Goal: Task Accomplishment & Management: Manage account settings

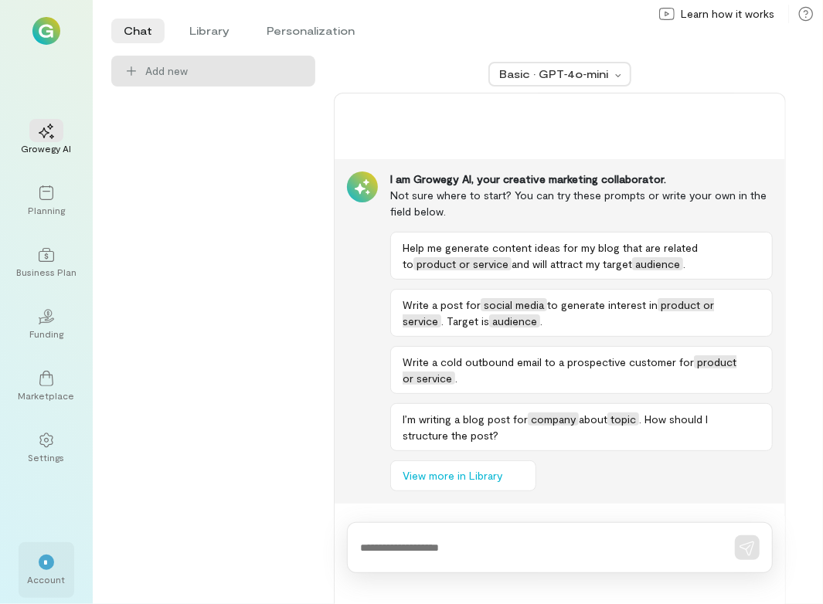
click at [61, 568] on div "*" at bounding box center [46, 561] width 34 height 23
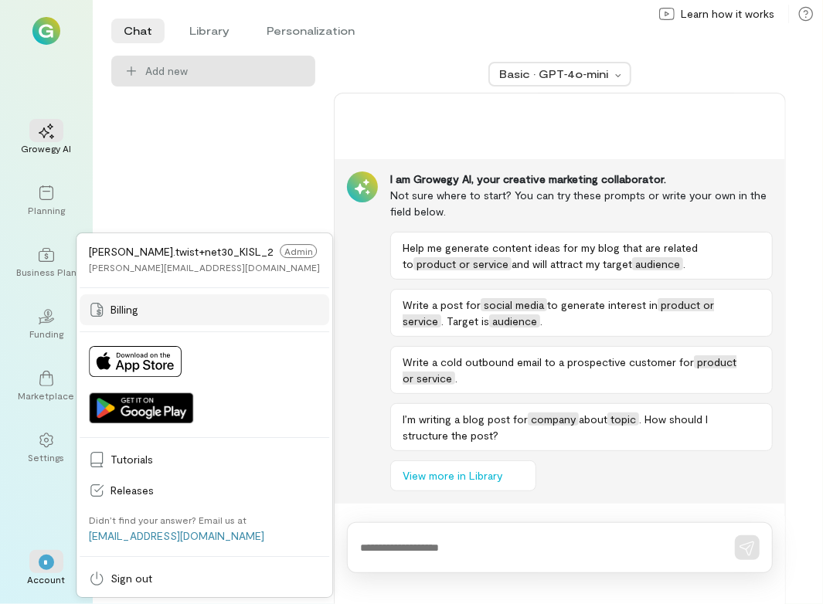
click at [146, 317] on link "Billing" at bounding box center [205, 309] width 250 height 31
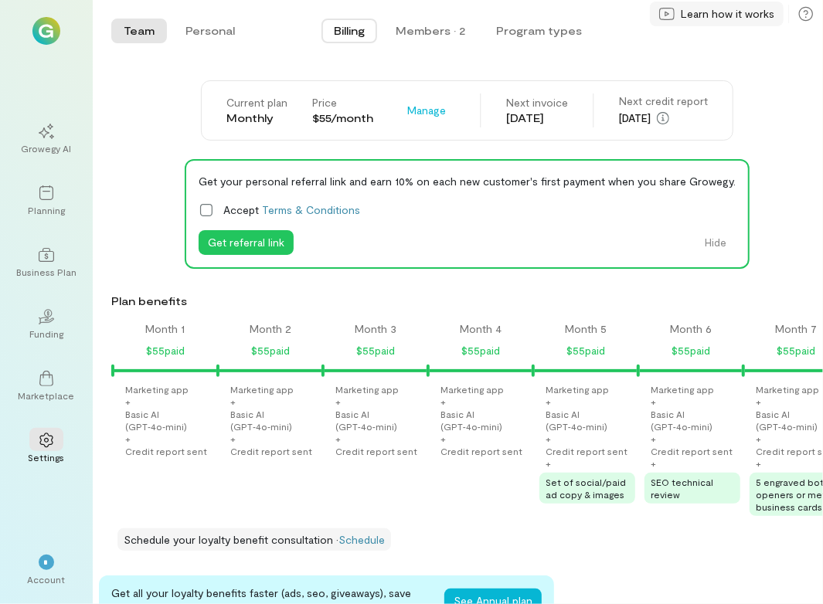
scroll to position [0, 998]
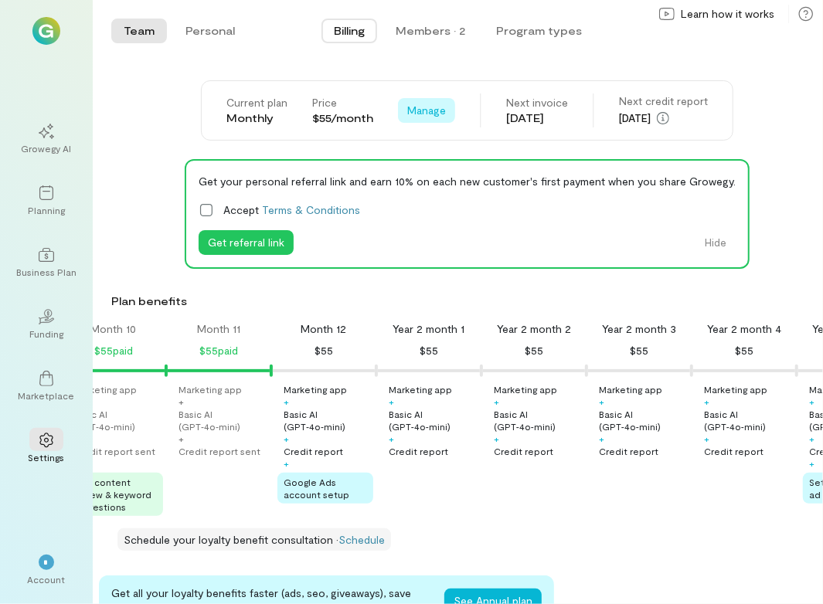
click at [419, 109] on span "Manage" at bounding box center [426, 110] width 39 height 15
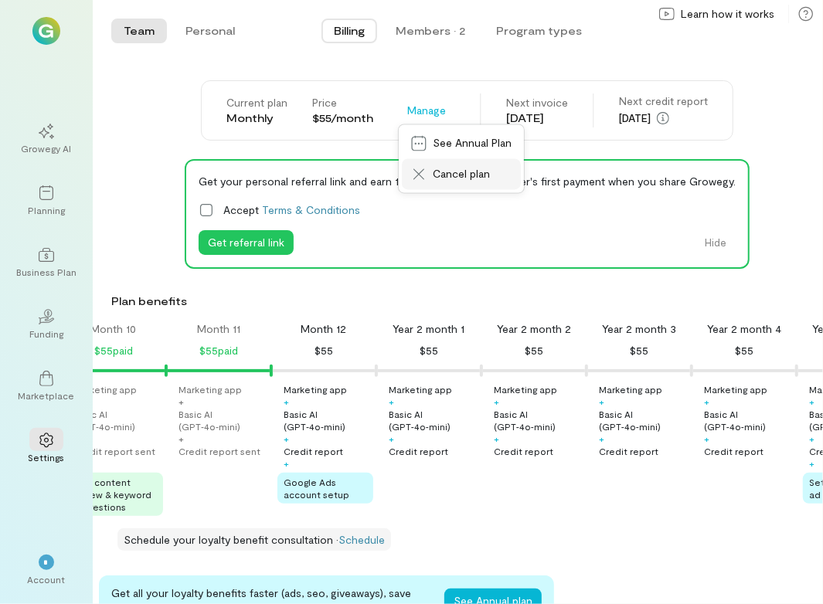
click at [461, 182] on span "Cancel plan" at bounding box center [472, 174] width 79 height 15
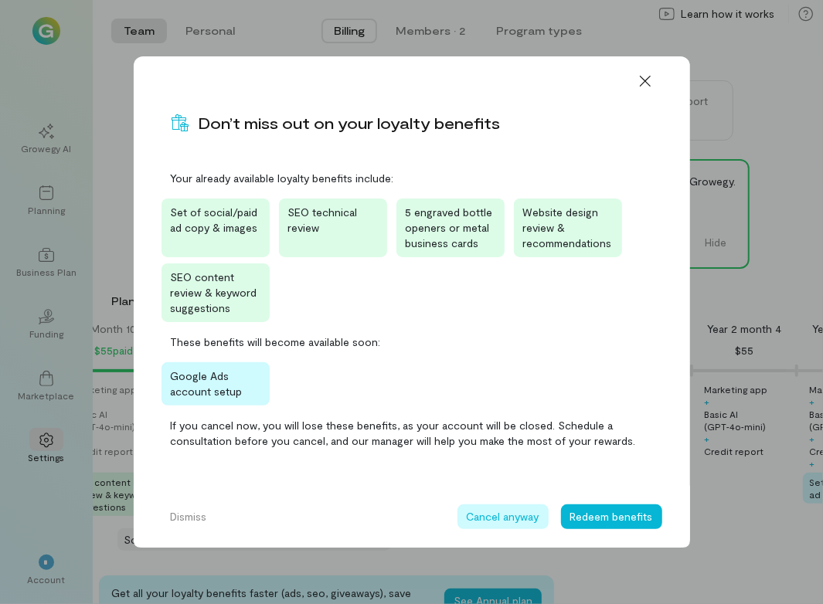
click at [508, 511] on button "Cancel anyway" at bounding box center [502, 517] width 91 height 25
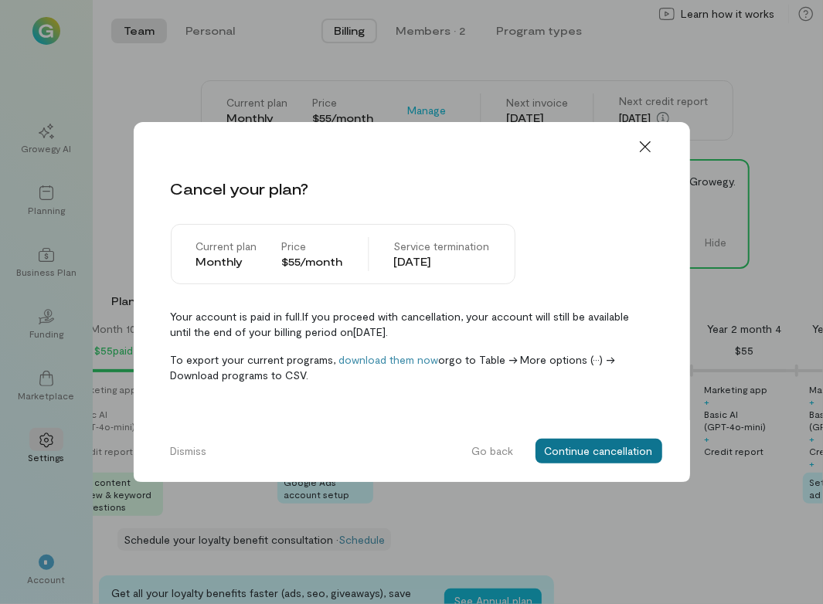
click at [596, 442] on button "Continue cancellation" at bounding box center [599, 451] width 127 height 25
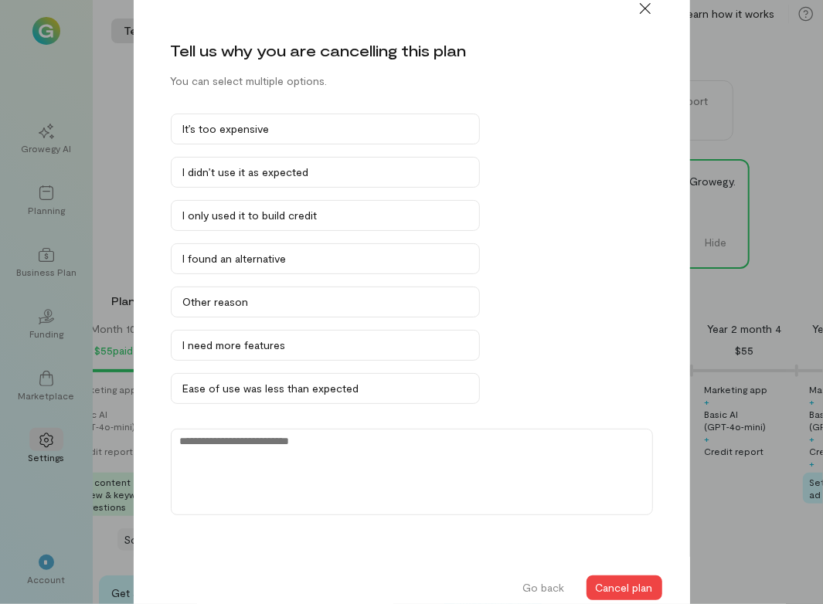
scroll to position [29, 0]
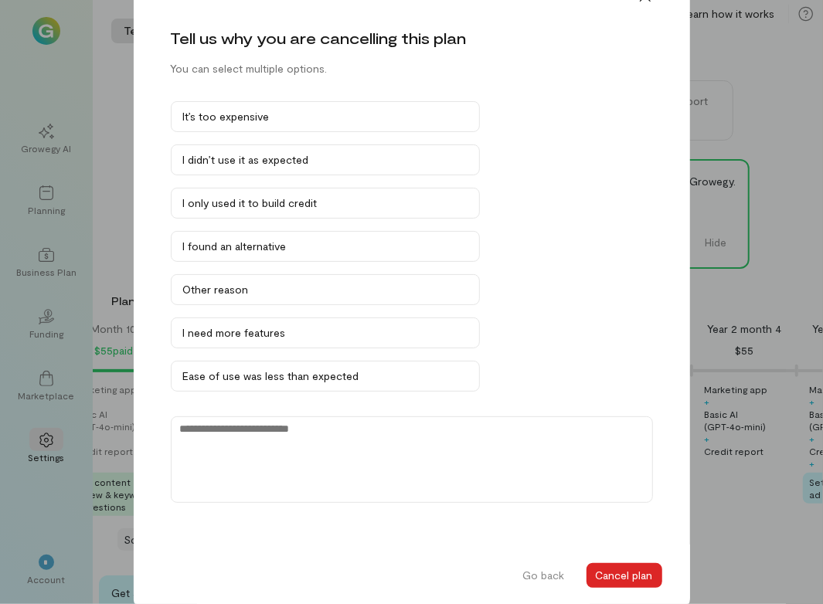
click at [648, 563] on button "Cancel plan" at bounding box center [625, 575] width 76 height 25
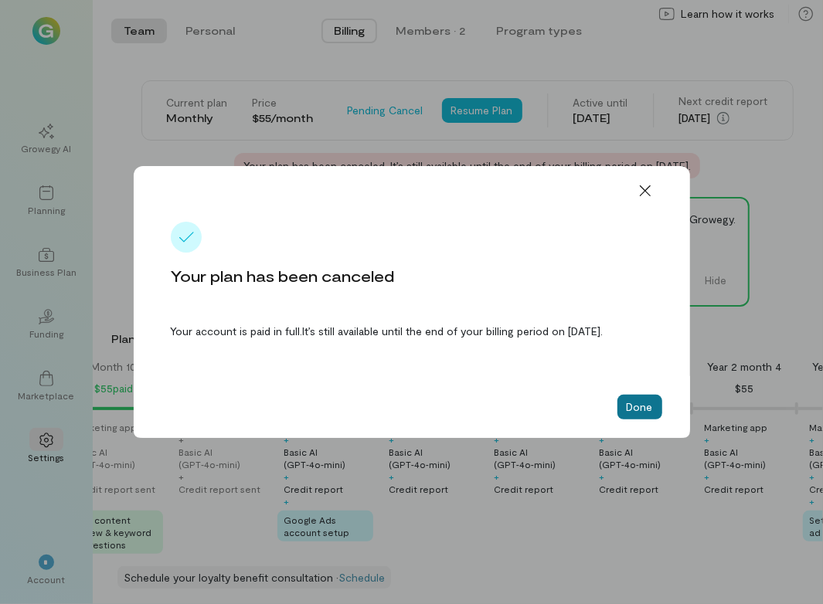
click at [628, 413] on button "Done" at bounding box center [639, 407] width 45 height 25
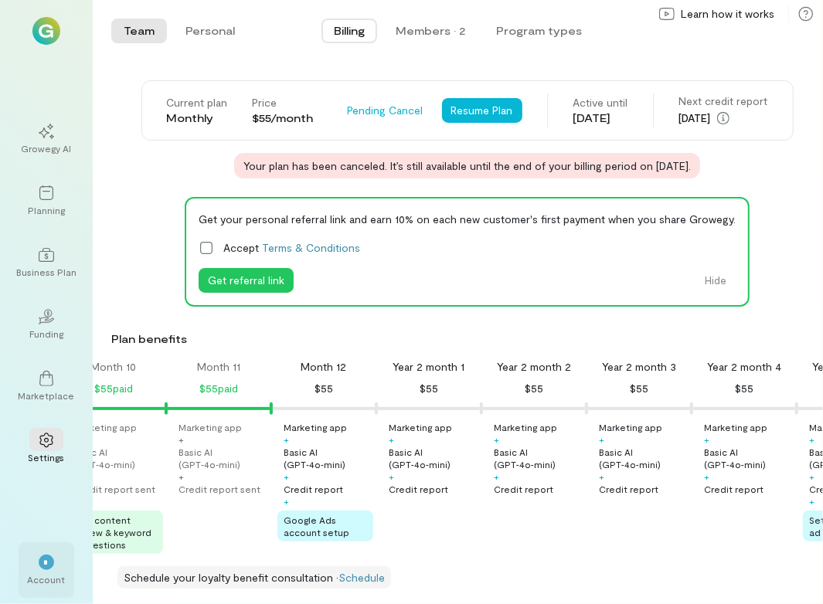
click at [61, 560] on div "*" at bounding box center [46, 561] width 34 height 23
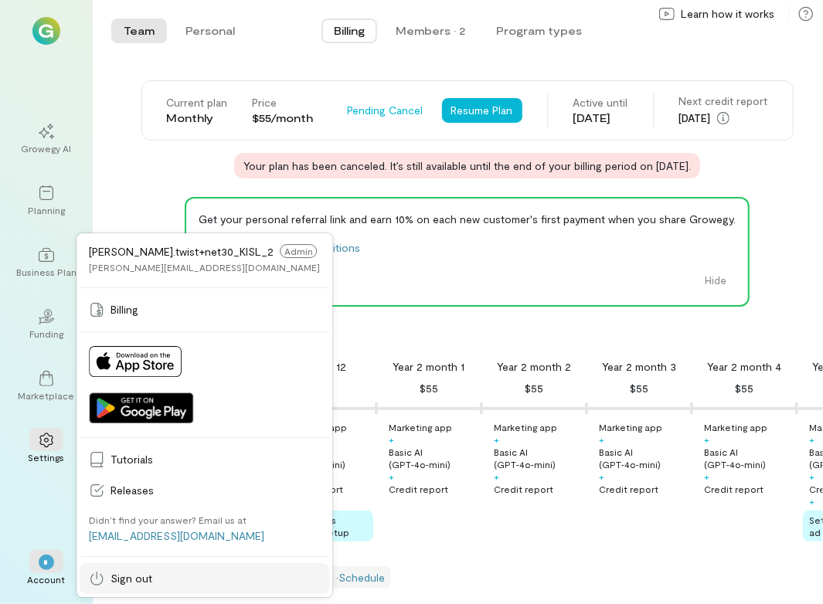
click at [167, 577] on span "Sign out" at bounding box center [215, 578] width 209 height 15
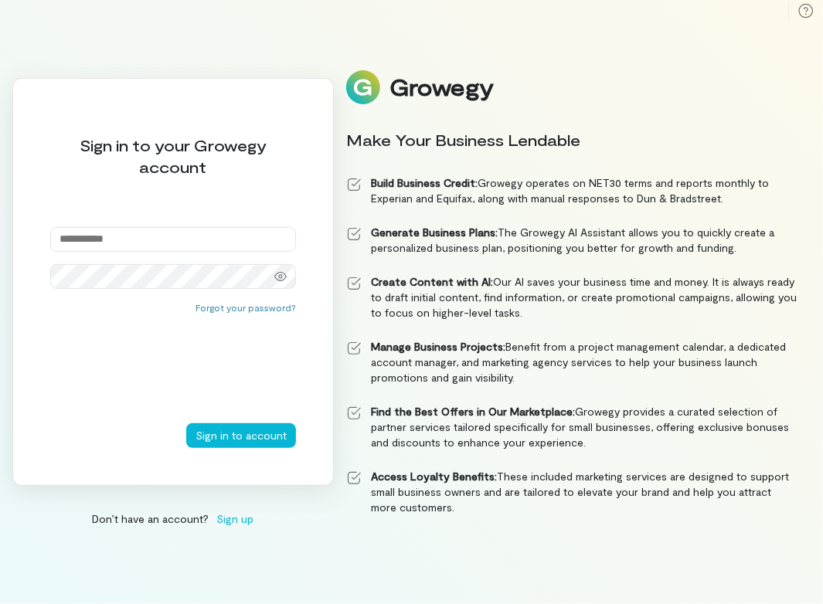
click at [117, 221] on div "Sign in to your Growegy account Forgot your password? Sign in to account" at bounding box center [172, 282] width 321 height 408
click at [121, 235] on input "email" at bounding box center [173, 239] width 246 height 25
paste input "**********"
type input "**********"
click at [250, 441] on button "Sign in to account" at bounding box center [241, 435] width 110 height 25
